Goal: Task Accomplishment & Management: Complete application form

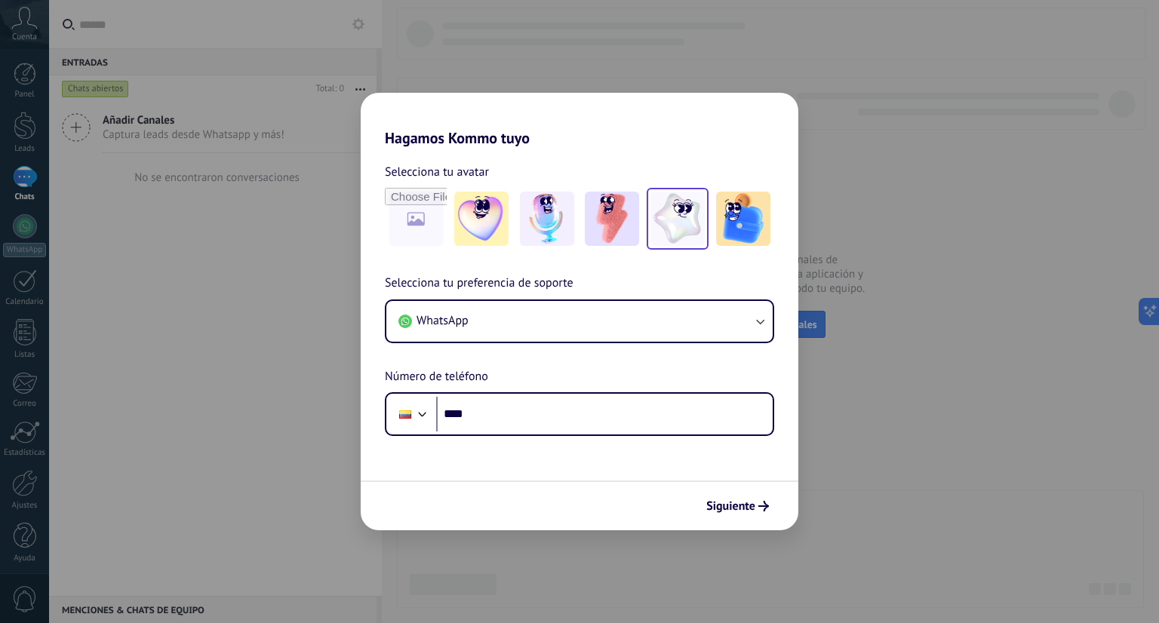
click at [672, 224] on img at bounding box center [678, 219] width 54 height 54
click at [438, 215] on input "file" at bounding box center [415, 218] width 59 height 59
click at [739, 228] on img at bounding box center [743, 219] width 54 height 54
click at [690, 226] on img at bounding box center [678, 219] width 54 height 54
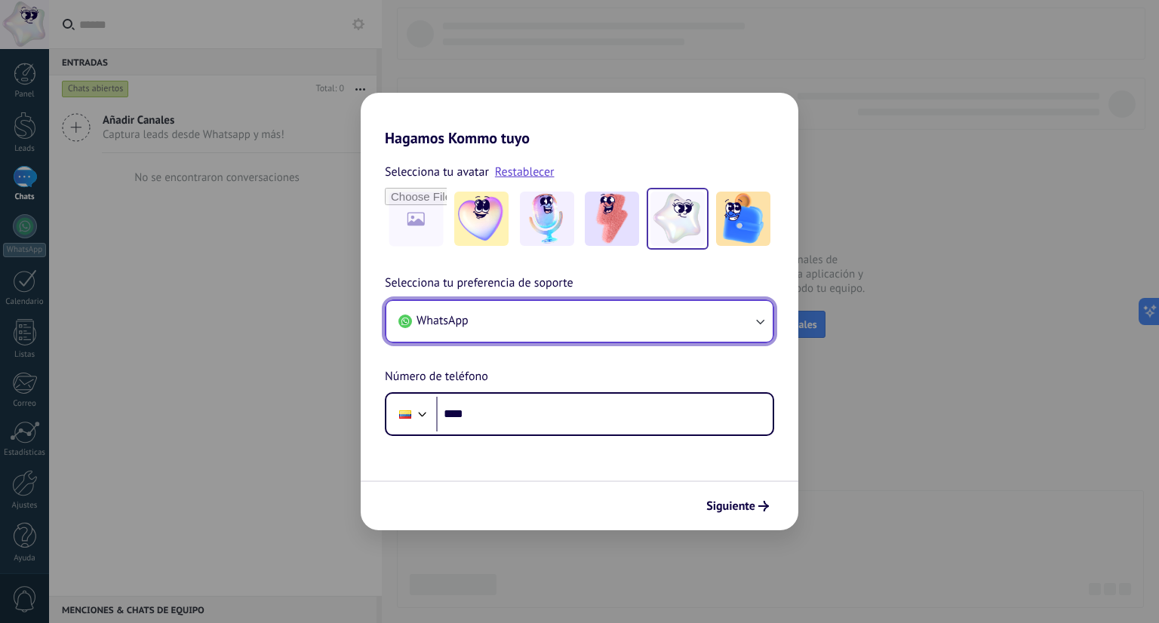
click at [663, 337] on button "WhatsApp" at bounding box center [579, 321] width 386 height 41
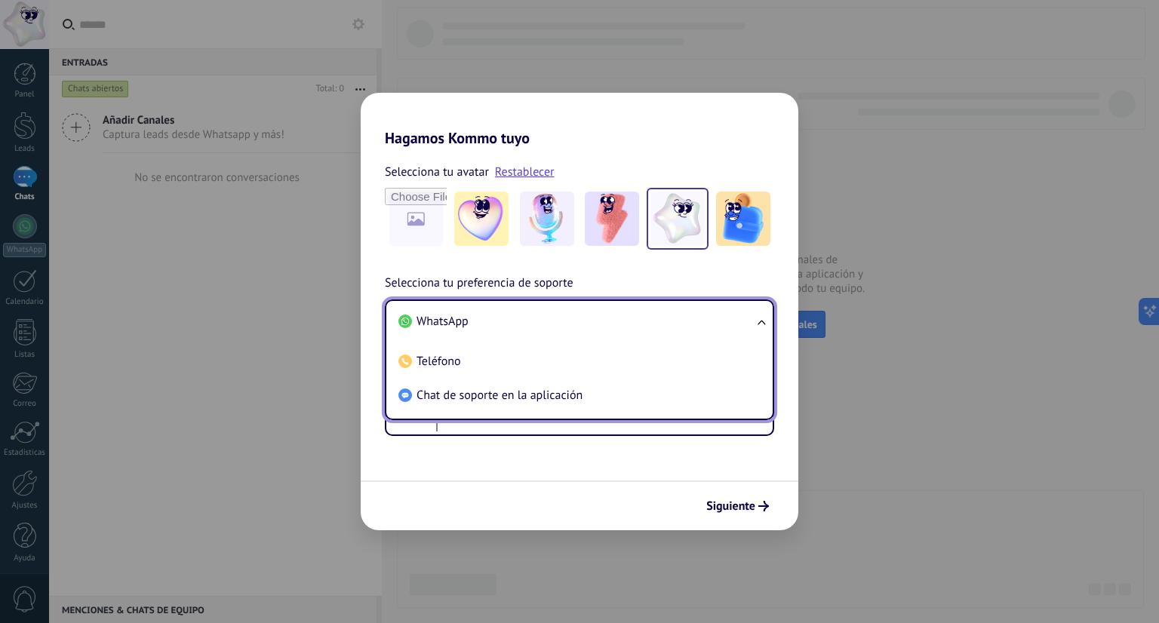
click at [634, 315] on li "WhatsApp" at bounding box center [576, 322] width 368 height 34
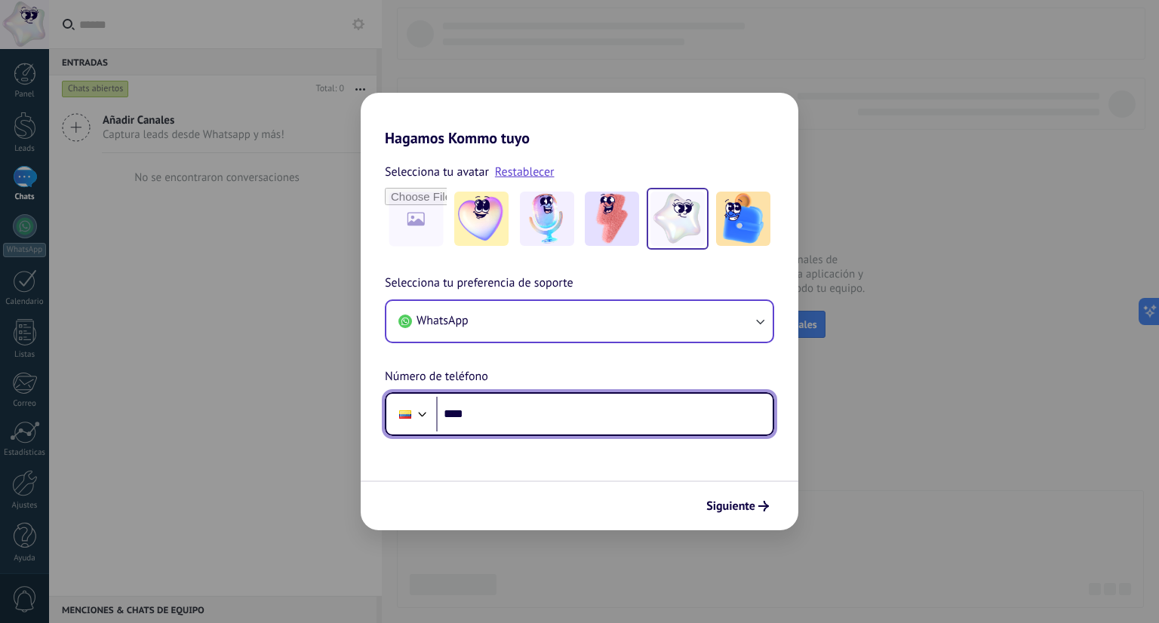
click at [629, 419] on input "****" at bounding box center [604, 414] width 337 height 35
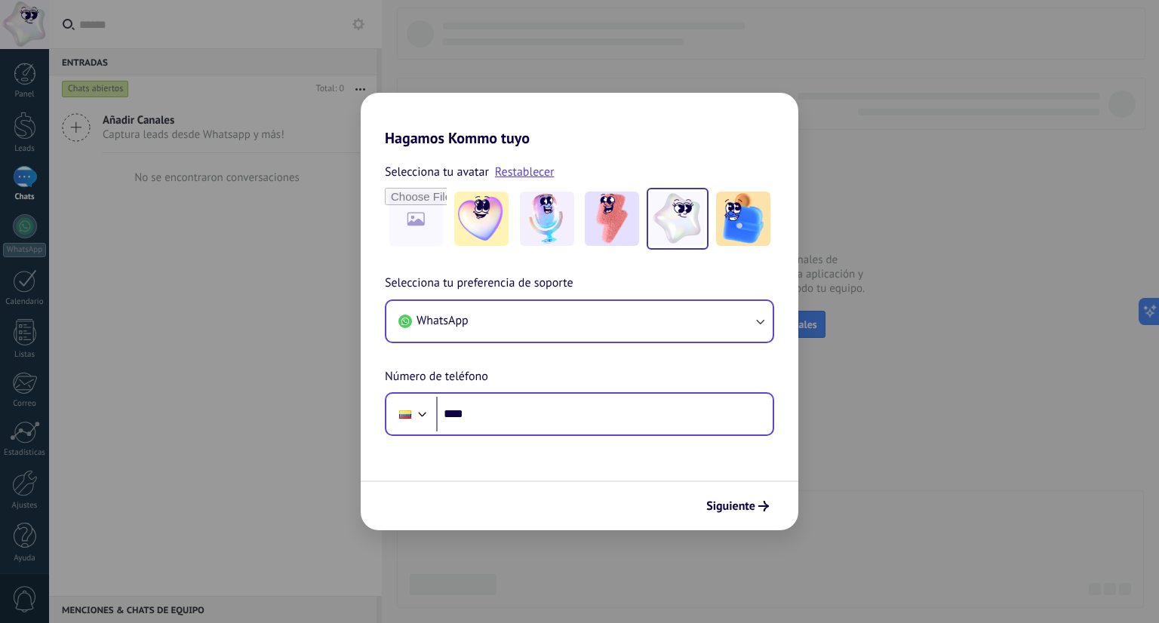
click at [435, 423] on div "Phone ****" at bounding box center [579, 414] width 389 height 44
click at [424, 421] on div at bounding box center [411, 414] width 41 height 32
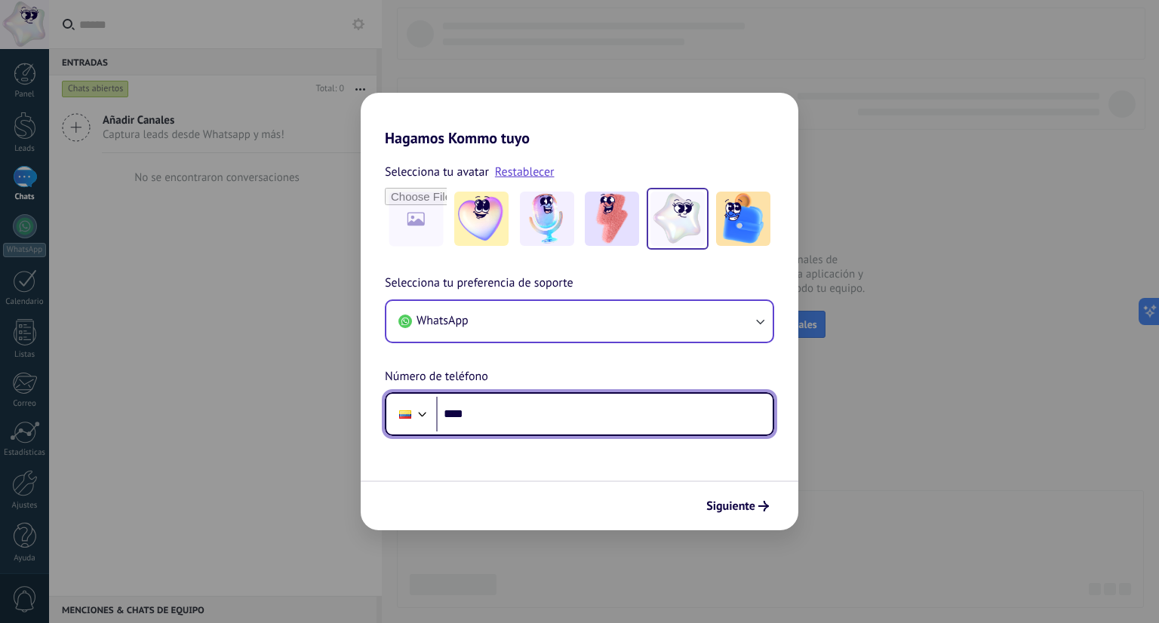
click at [420, 413] on div at bounding box center [423, 413] width 18 height 18
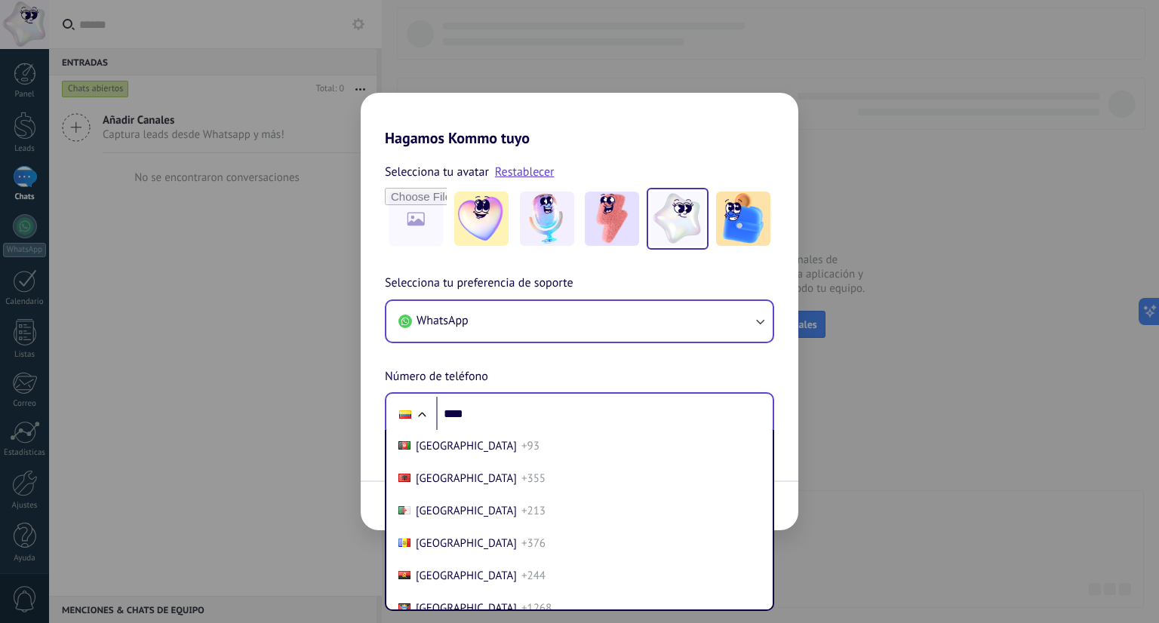
scroll to position [1612, 0]
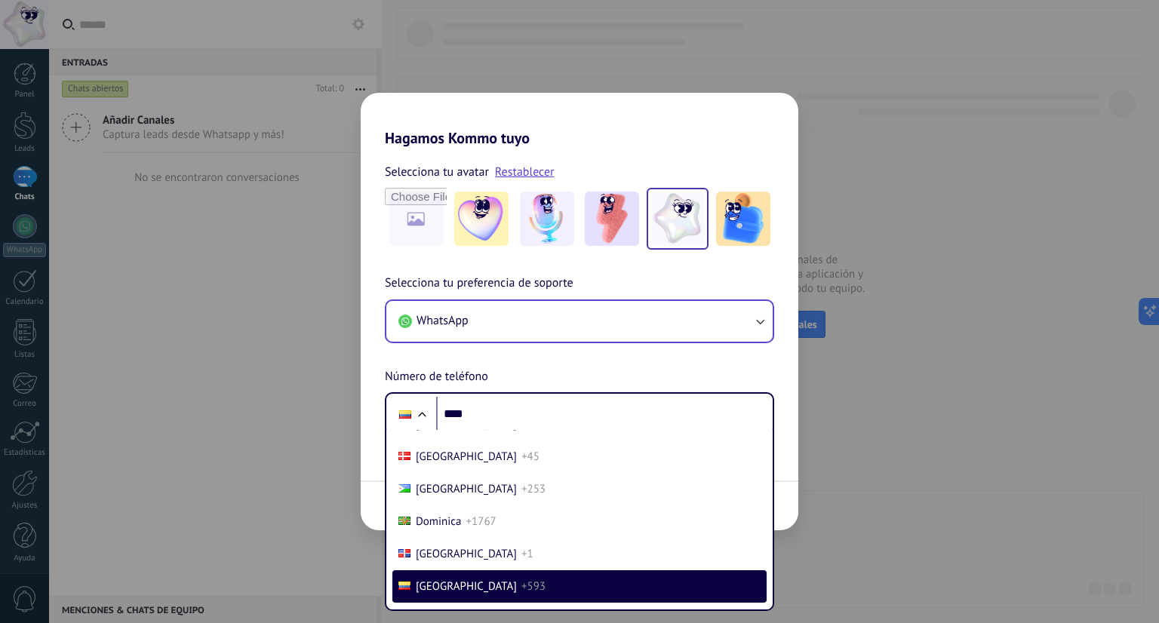
click at [525, 372] on div "Selecciona tu preferencia de soporte WhatsApp Número de teléfono Phone **** [GE…" at bounding box center [580, 355] width 438 height 162
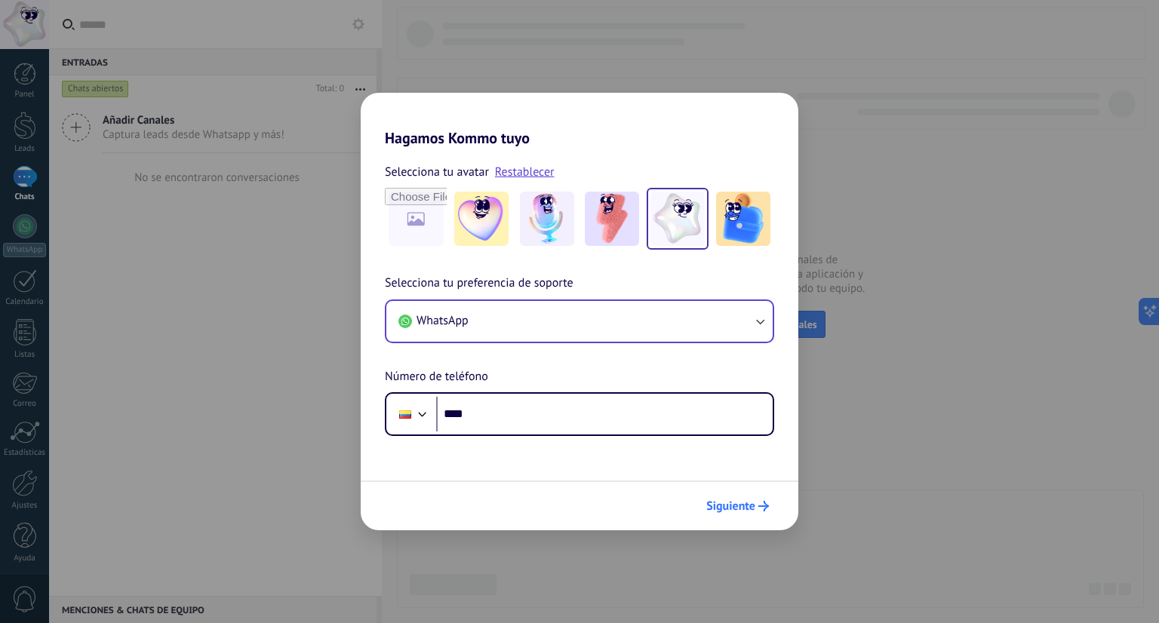
click at [749, 509] on span "Siguiente" at bounding box center [730, 506] width 49 height 11
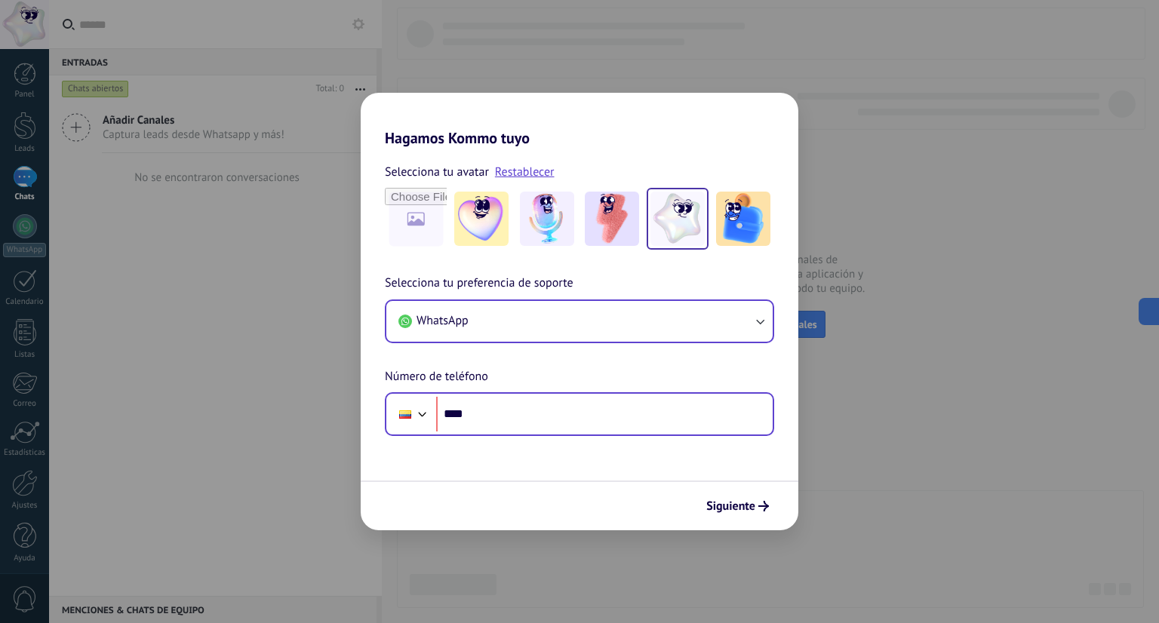
click at [540, 396] on div "Phone ****" at bounding box center [579, 414] width 389 height 44
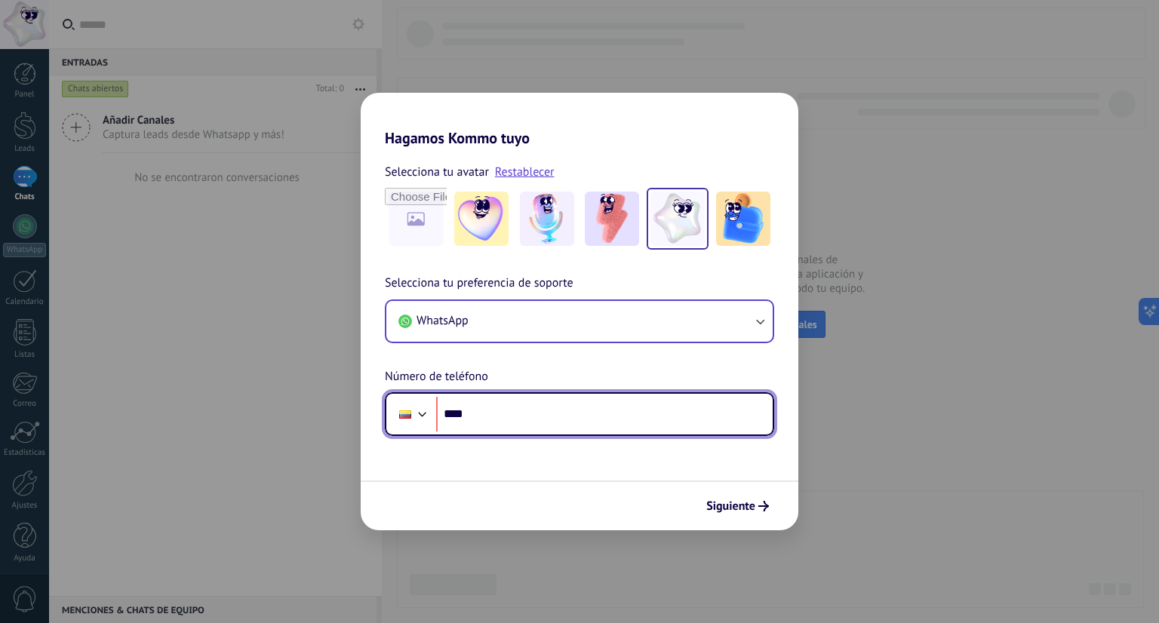
click at [543, 408] on input "****" at bounding box center [604, 414] width 337 height 35
type input "**********"
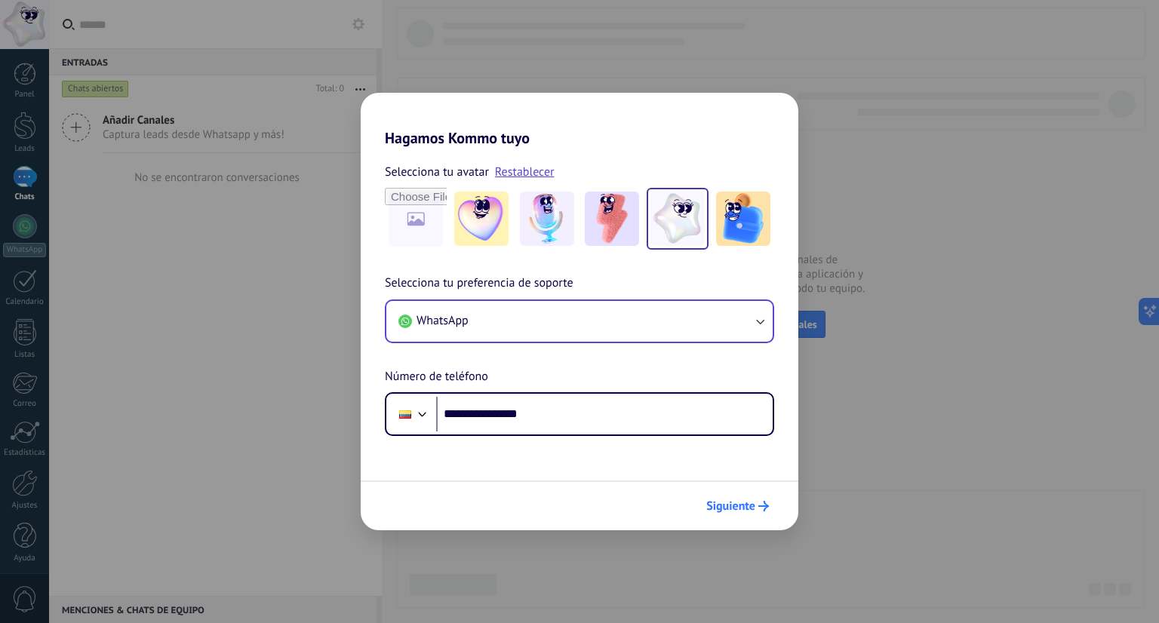
click at [722, 501] on span "Siguiente" at bounding box center [730, 506] width 49 height 11
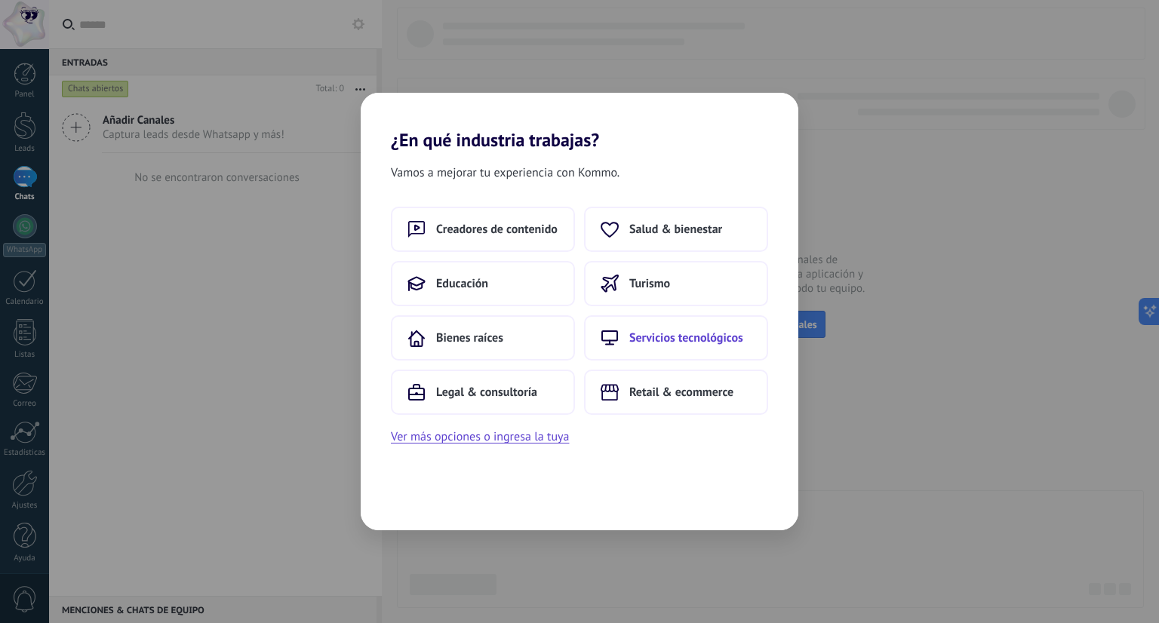
click at [667, 347] on button "Servicios tecnológicos" at bounding box center [676, 337] width 184 height 45
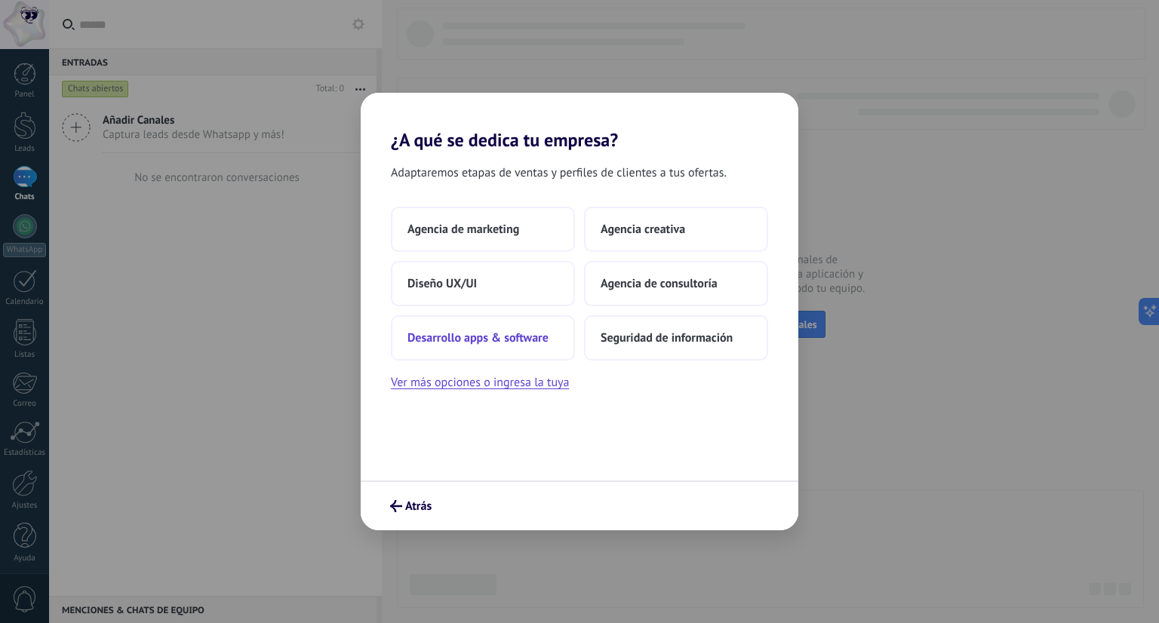
click at [525, 331] on span "Desarrollo apps & software" at bounding box center [478, 338] width 141 height 15
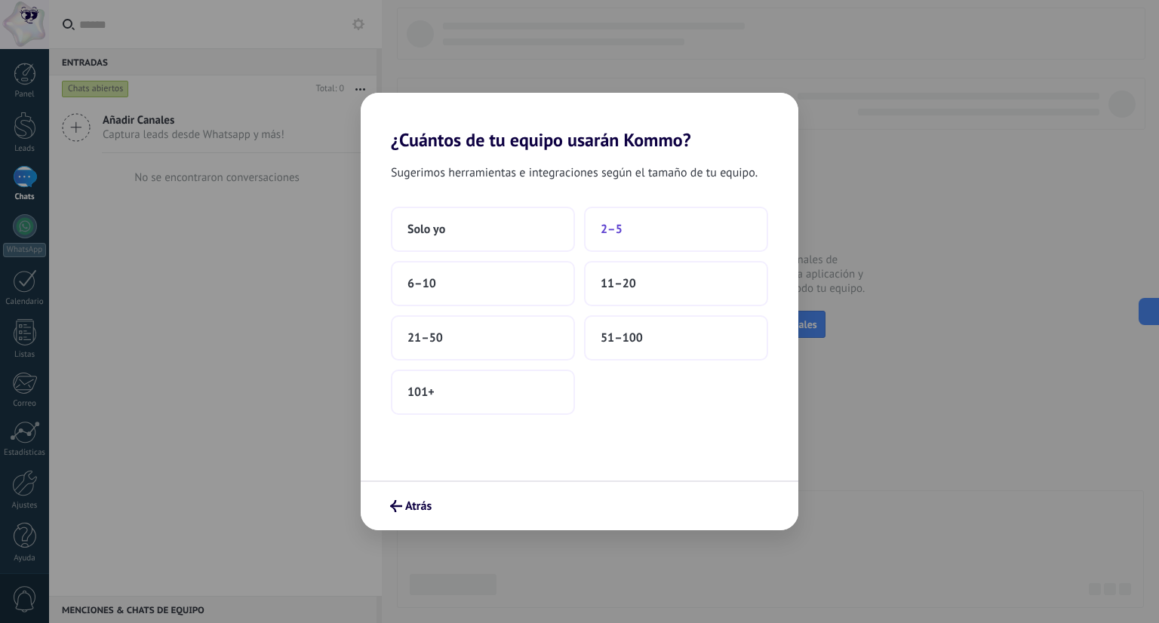
click at [624, 236] on button "2–5" at bounding box center [676, 229] width 184 height 45
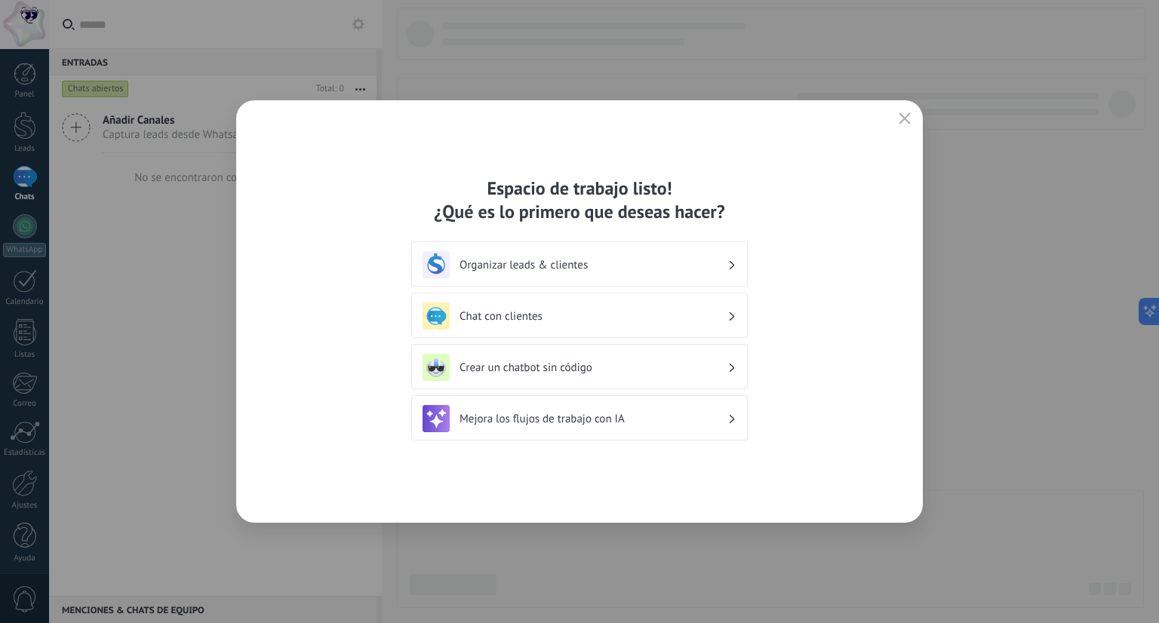
click at [739, 269] on div "Organizar leads & clientes" at bounding box center [579, 263] width 337 height 45
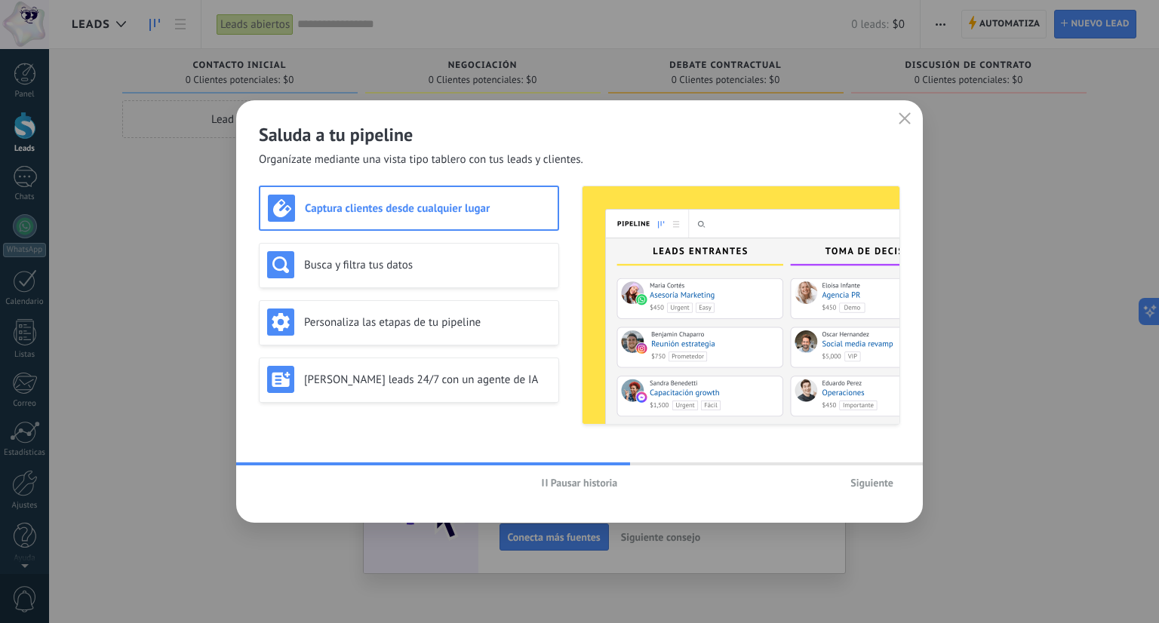
click at [863, 483] on span "Siguiente" at bounding box center [871, 483] width 43 height 11
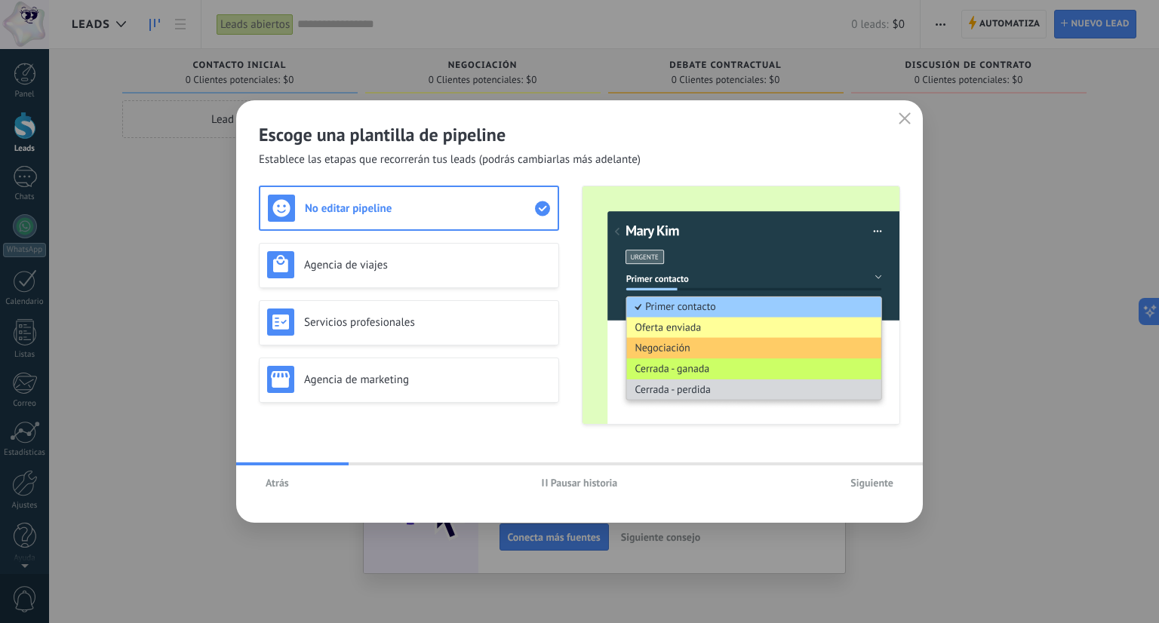
click at [862, 478] on span "Siguiente" at bounding box center [871, 483] width 43 height 11
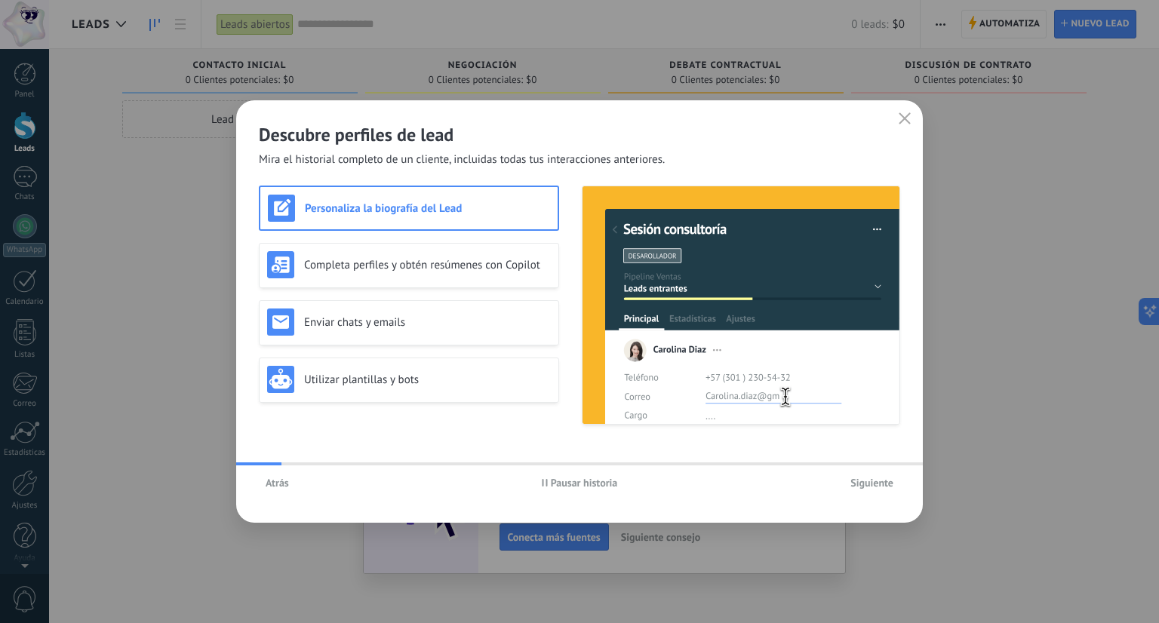
click at [862, 478] on span "Siguiente" at bounding box center [871, 483] width 43 height 11
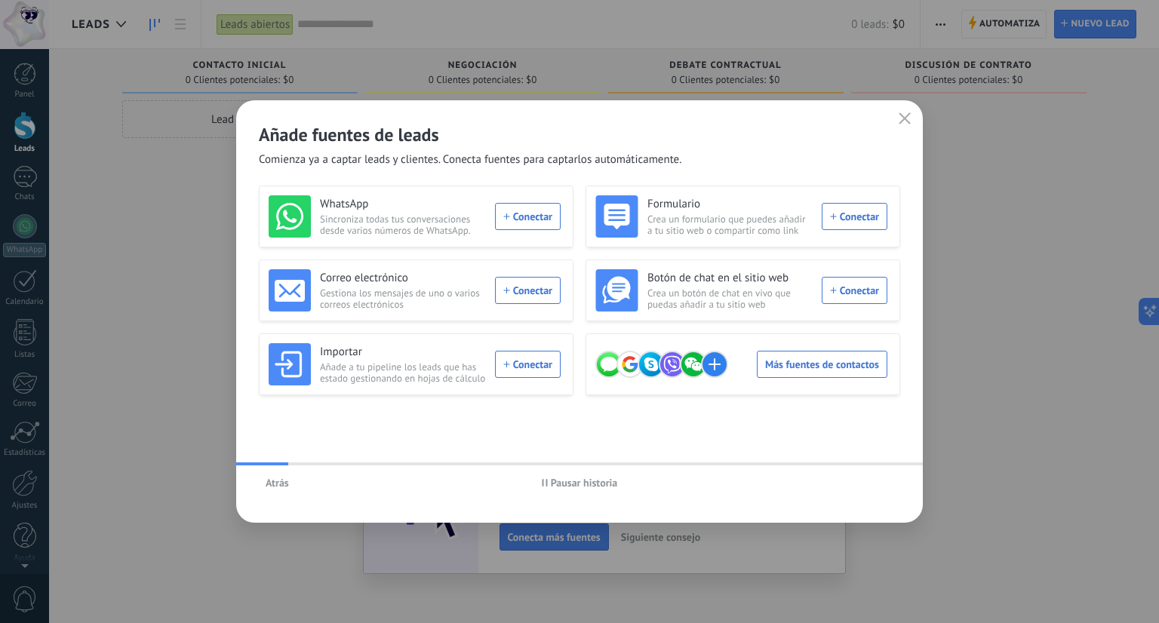
click at [906, 113] on icon "button" at bounding box center [905, 118] width 12 height 12
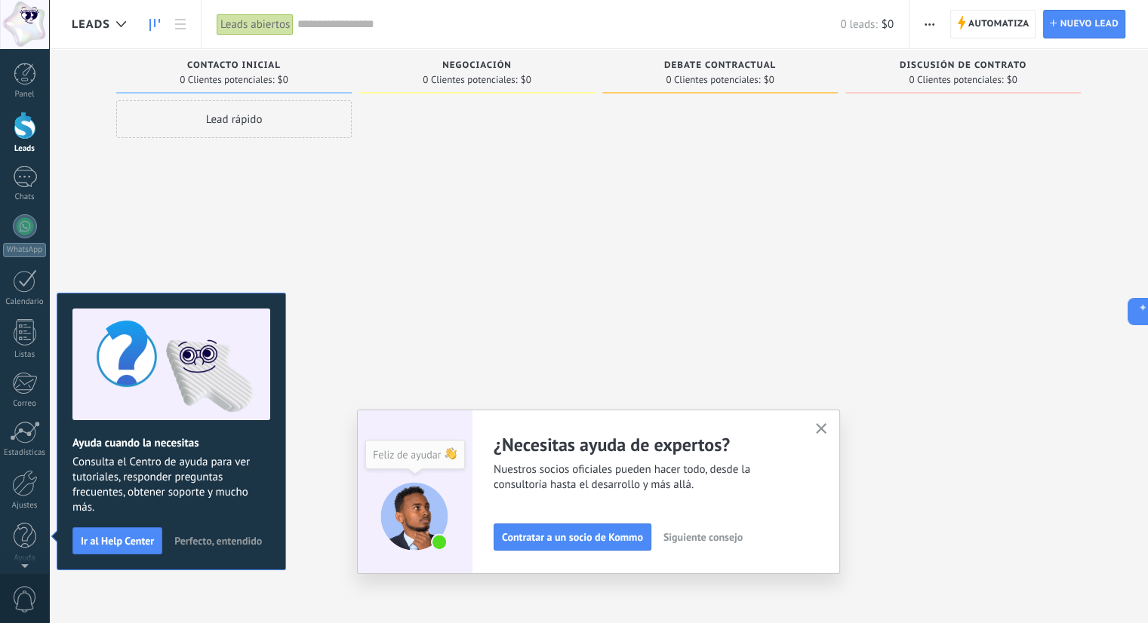
click at [254, 109] on div "Lead rápido" at bounding box center [233, 119] width 235 height 38
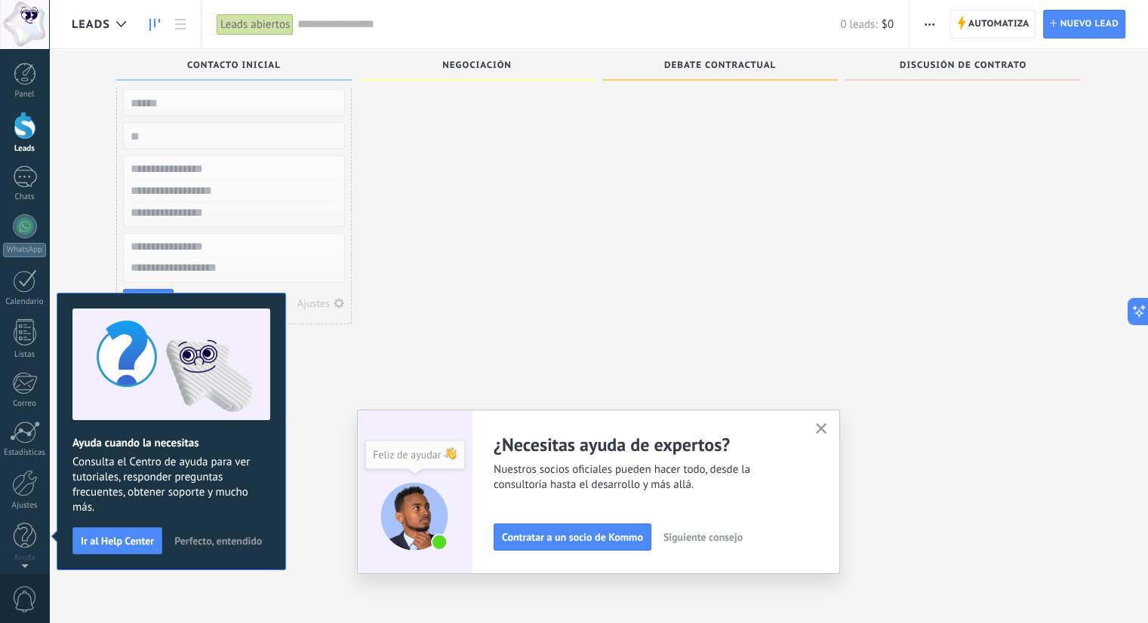
scroll to position [25, 0]
click at [527, 254] on div at bounding box center [476, 288] width 235 height 426
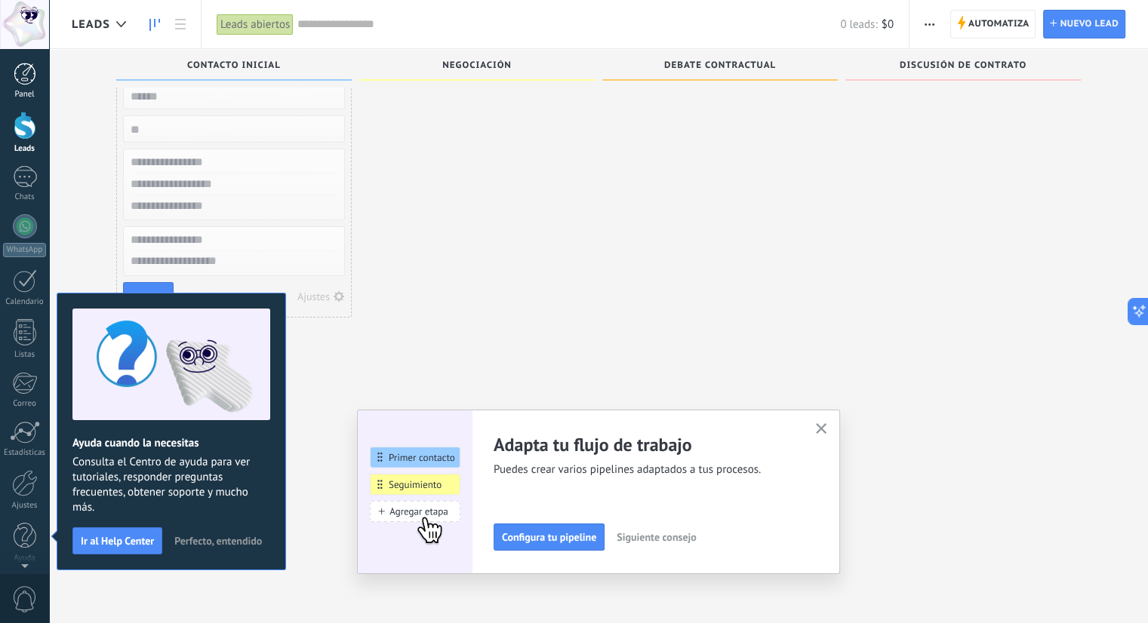
click at [33, 72] on div at bounding box center [25, 74] width 23 height 23
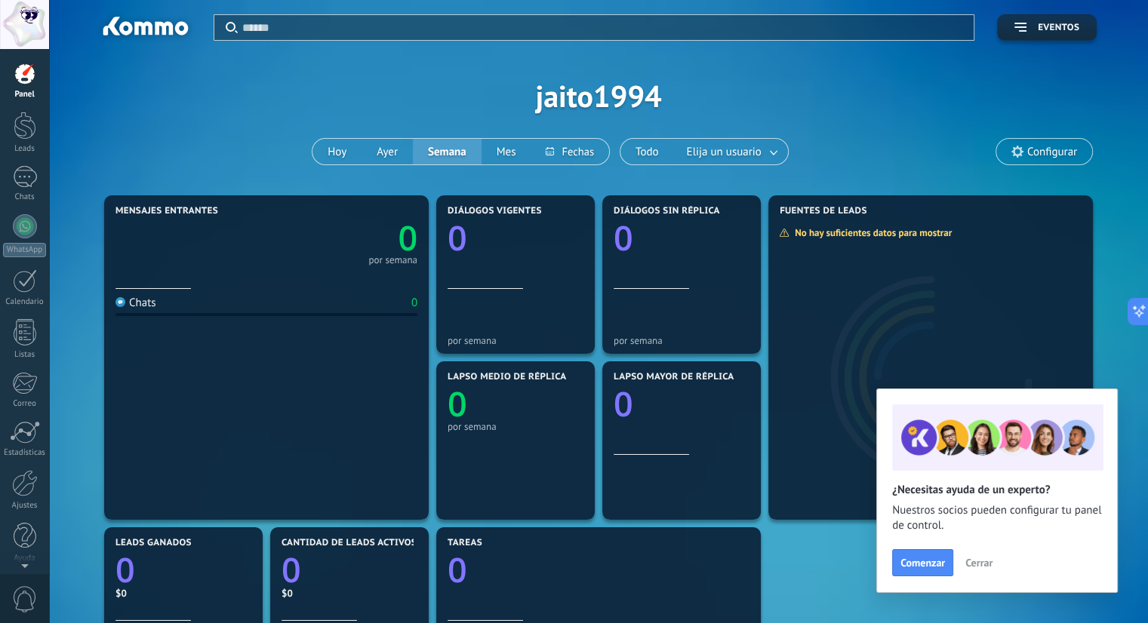
click at [22, 29] on div at bounding box center [24, 24] width 49 height 49
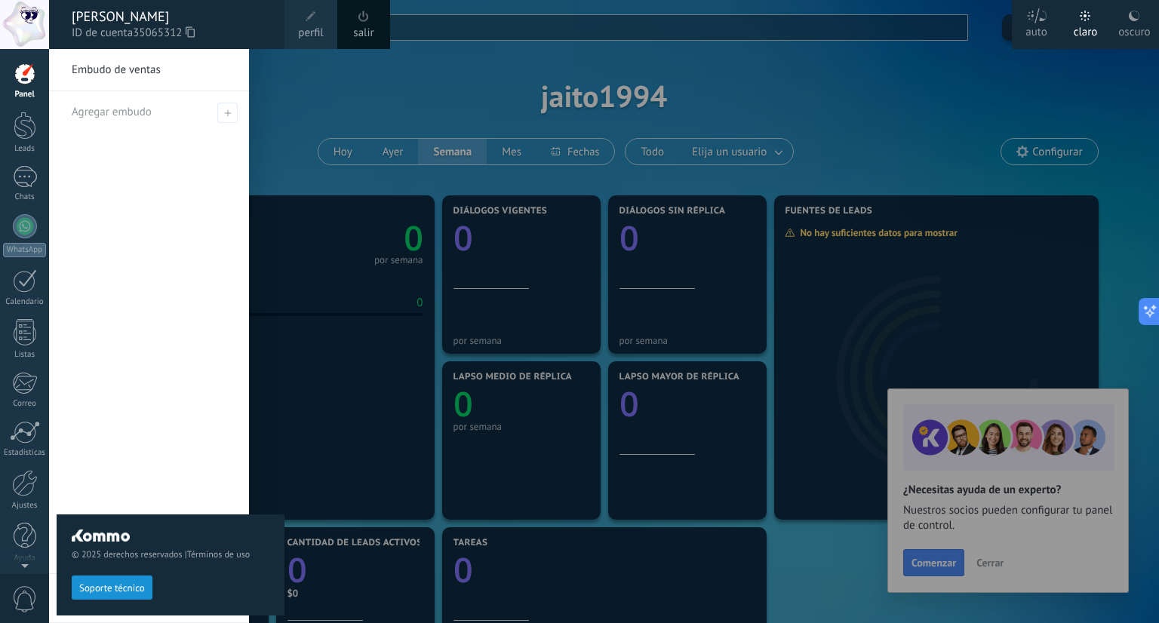
click at [319, 67] on div at bounding box center [628, 311] width 1159 height 623
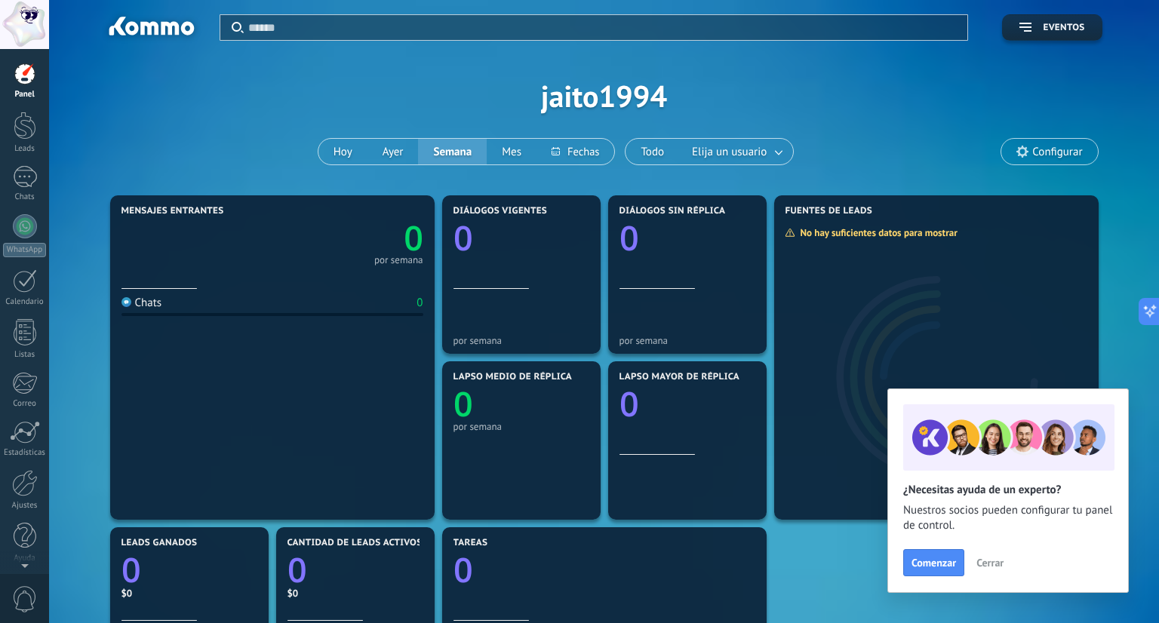
click at [31, 71] on div at bounding box center [25, 74] width 23 height 23
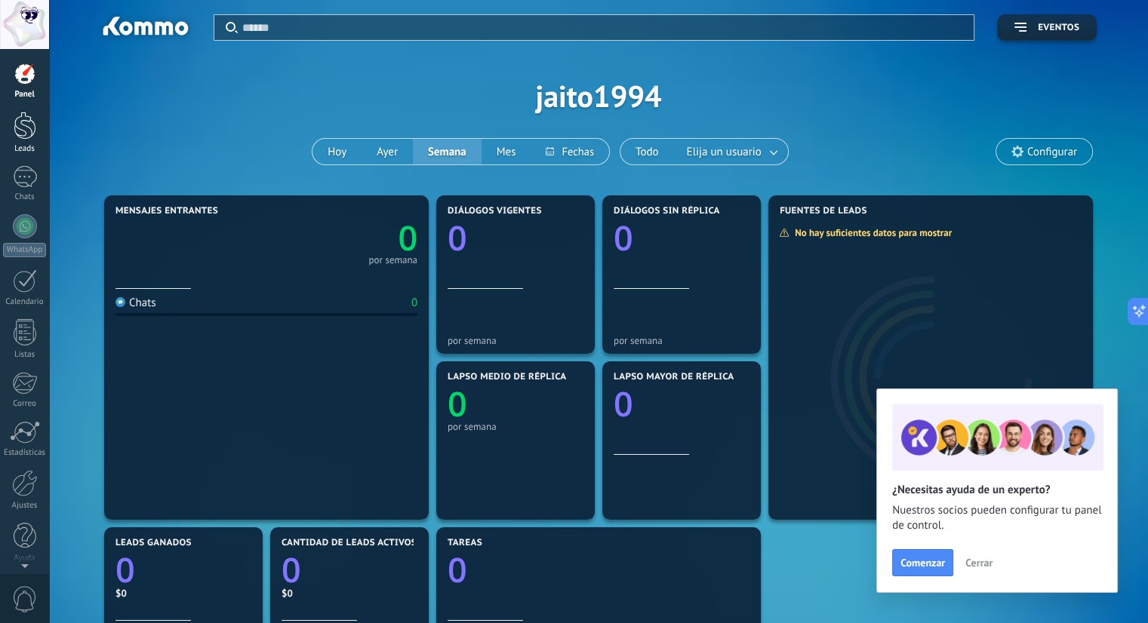
click at [15, 128] on div at bounding box center [25, 126] width 23 height 28
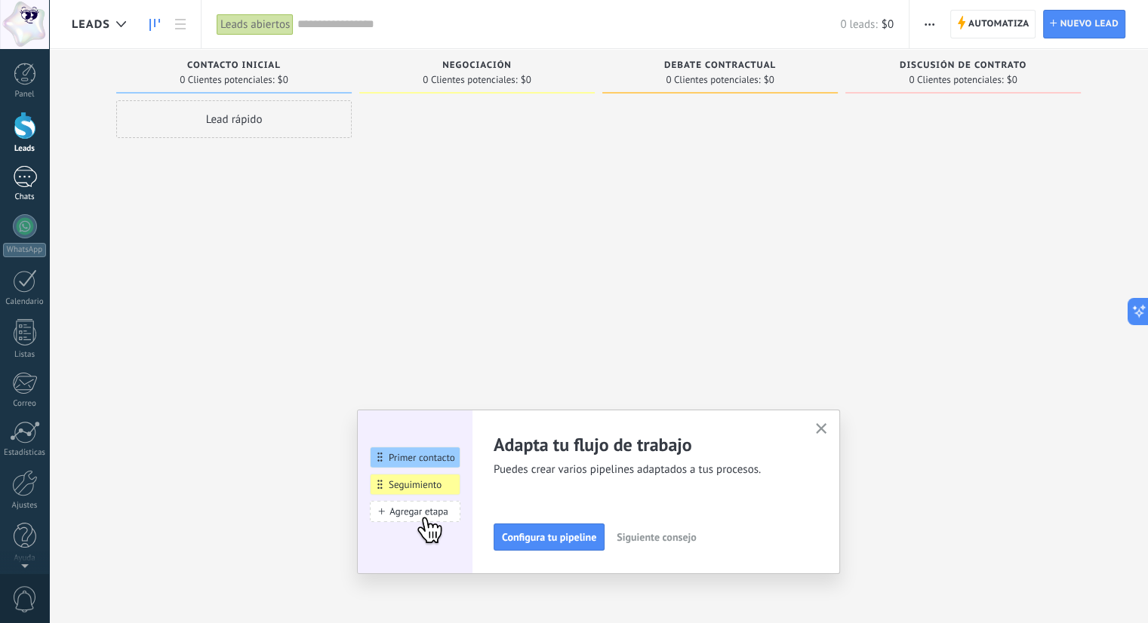
click at [20, 178] on div at bounding box center [25, 177] width 24 height 22
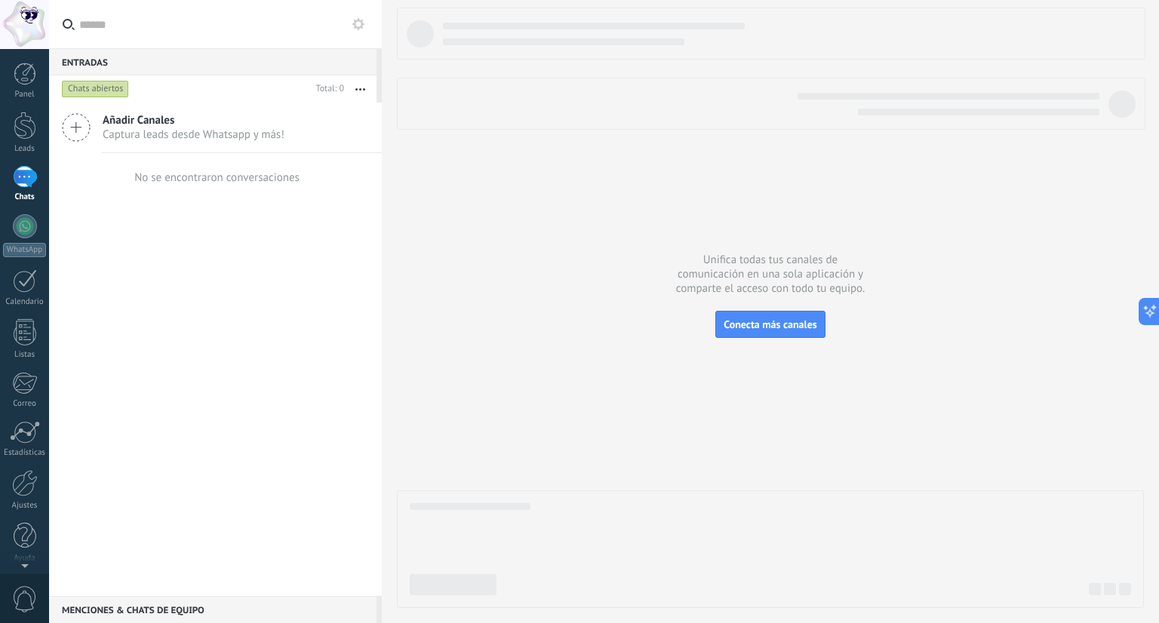
click at [177, 137] on span "Captura leads desde Whatsapp y más!" at bounding box center [194, 135] width 182 height 14
